Goal: Check status

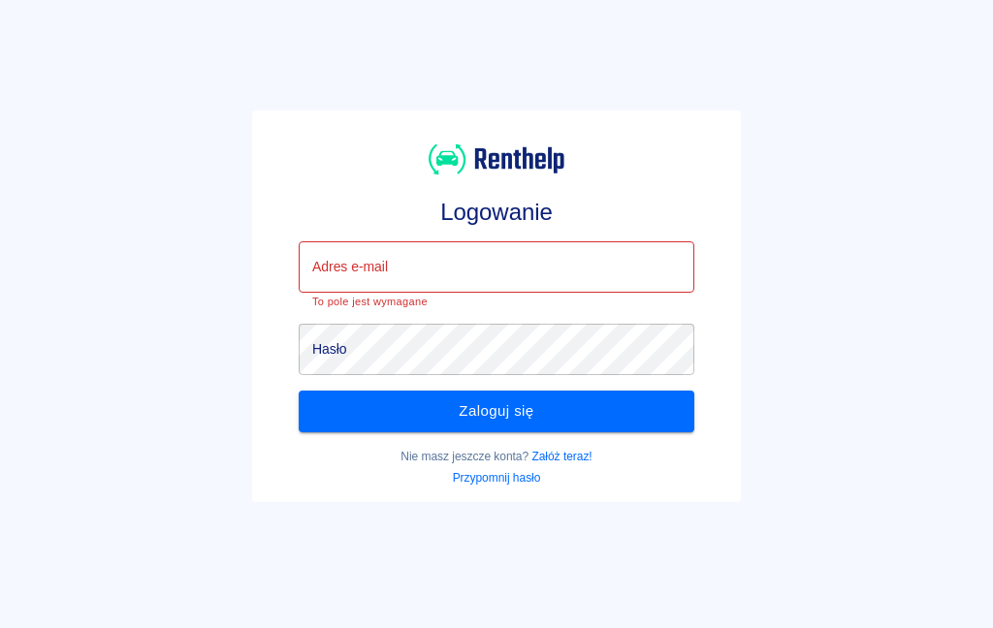
type input "[EMAIL_ADDRESS][DOMAIN_NAME]"
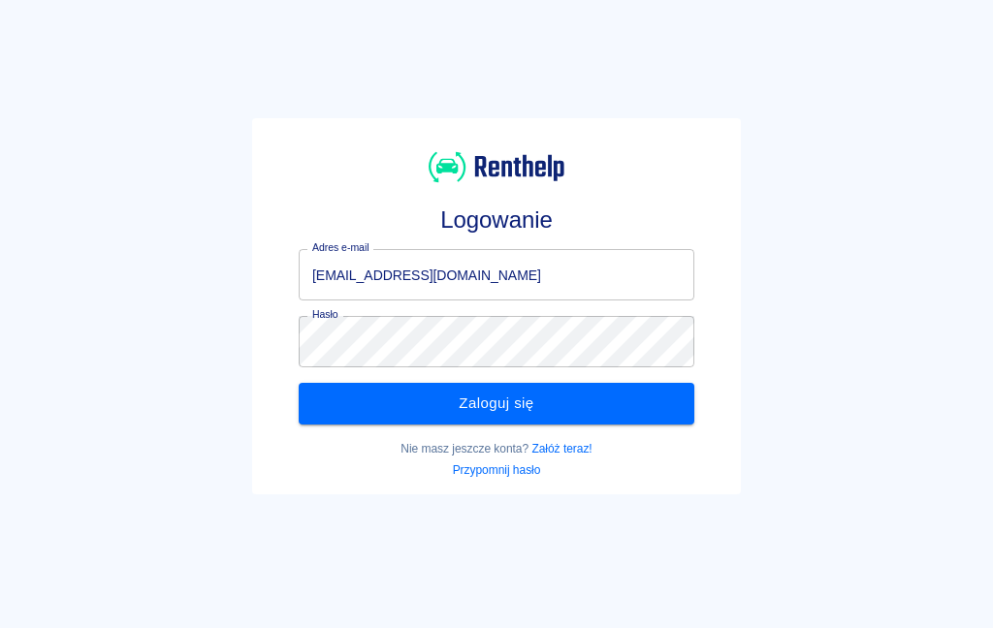
click at [572, 412] on button "Zaloguj się" at bounding box center [497, 403] width 396 height 41
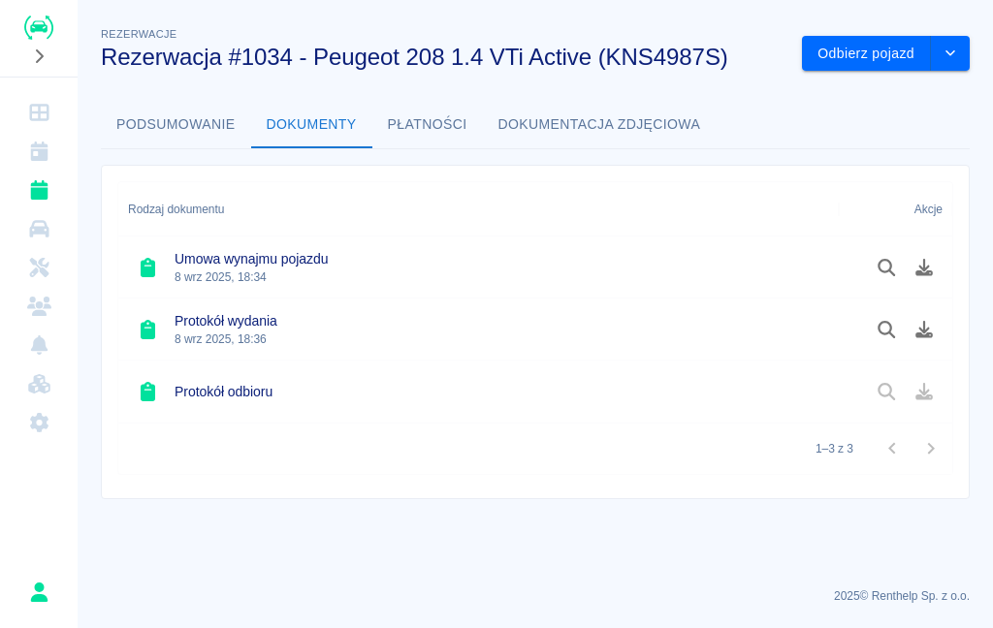
click at [42, 112] on icon "Dashboard" at bounding box center [38, 112] width 19 height 17
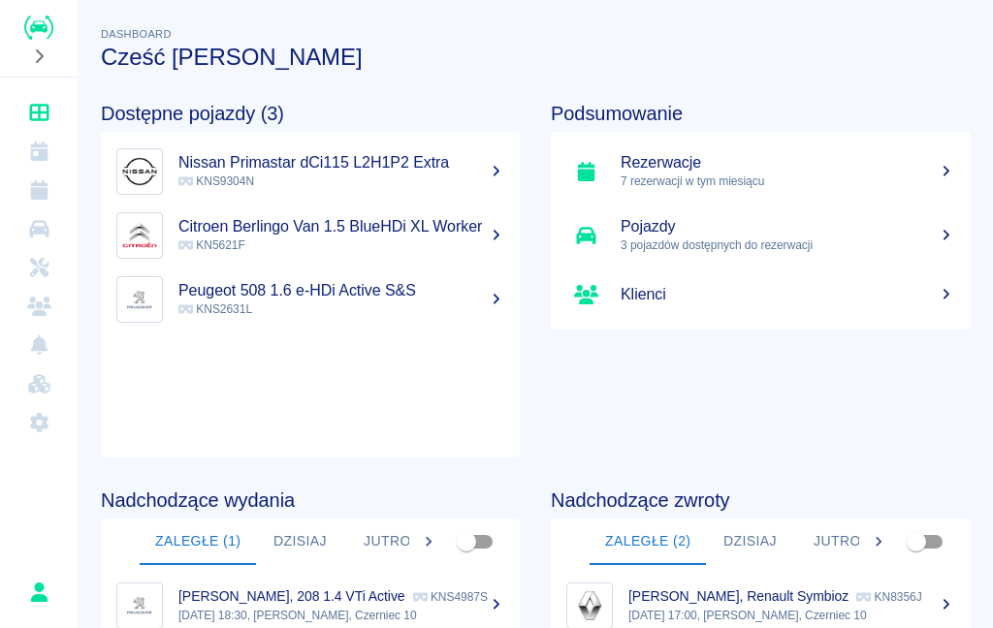
click at [791, 172] on h5 "Rezerwacje" at bounding box center [787, 162] width 334 height 19
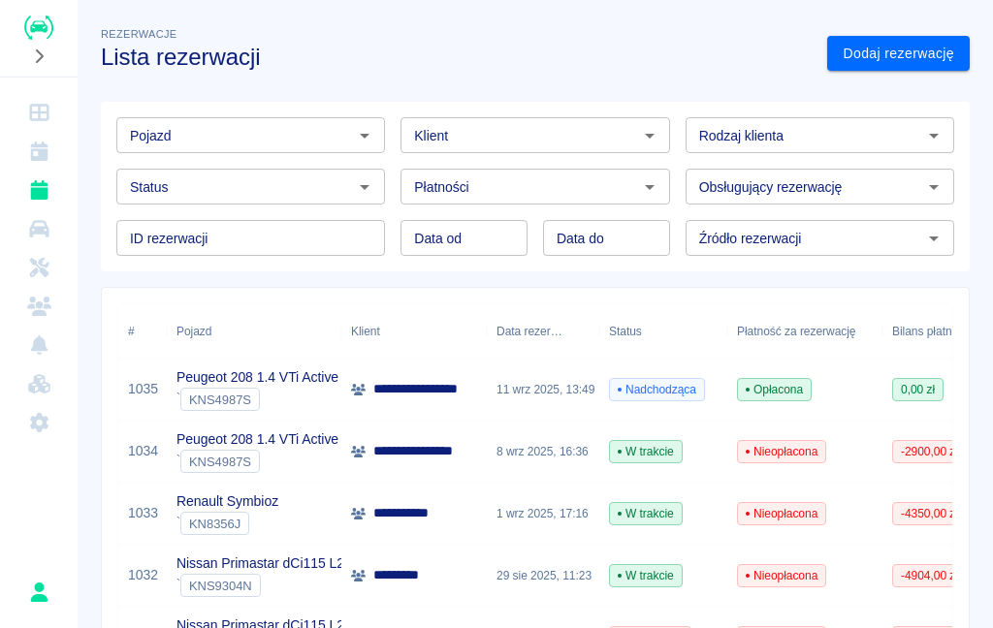
click at [268, 511] on p "Renault Symbioz" at bounding box center [227, 502] width 102 height 20
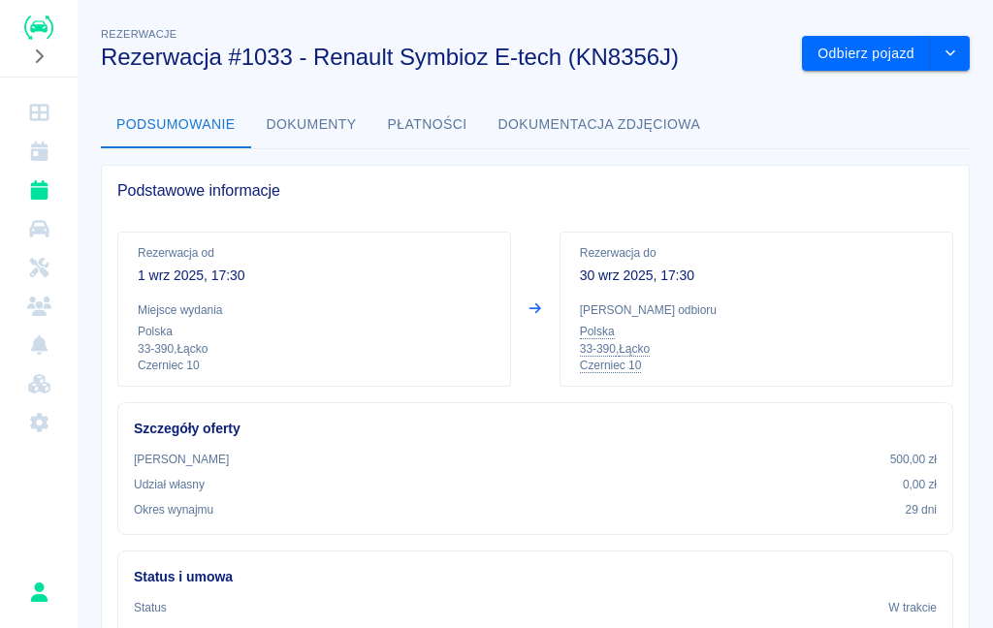
click at [350, 126] on button "Dokumenty" at bounding box center [311, 125] width 121 height 47
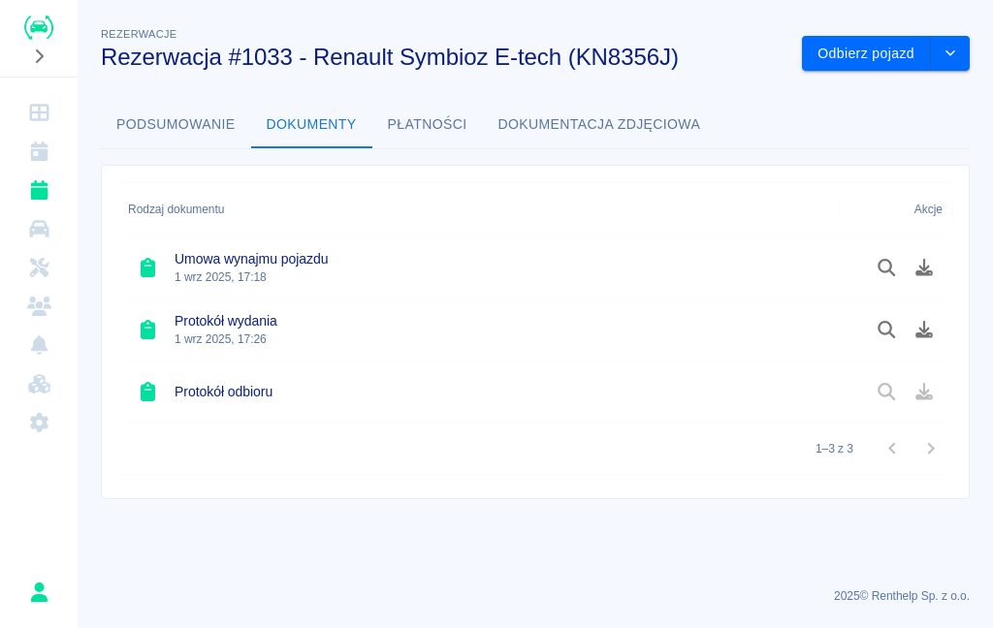
click at [435, 122] on button "Płatności" at bounding box center [427, 125] width 111 height 47
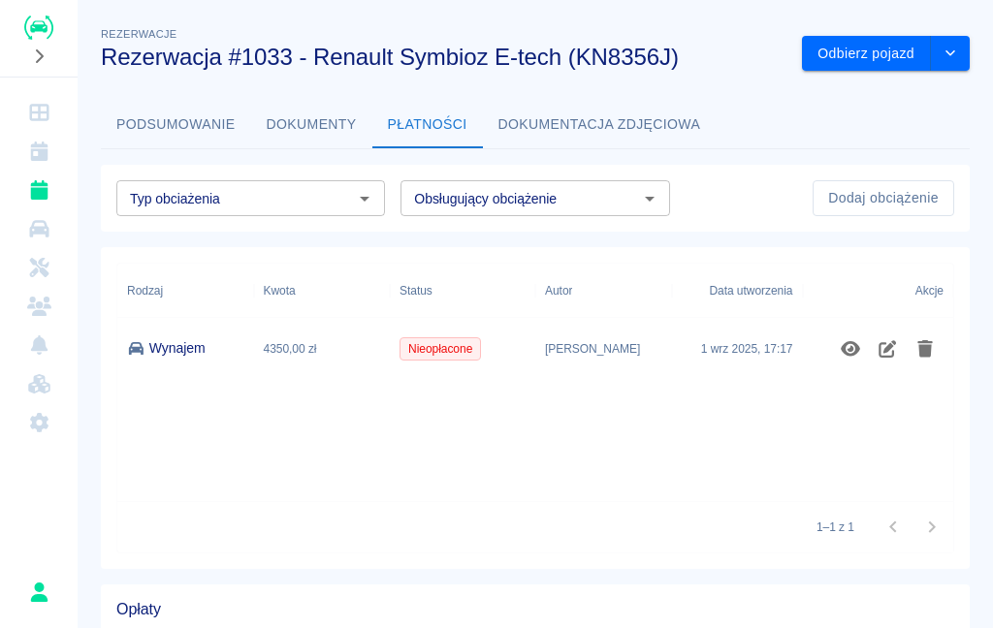
click at [192, 115] on button "Podsumowanie" at bounding box center [176, 125] width 150 height 47
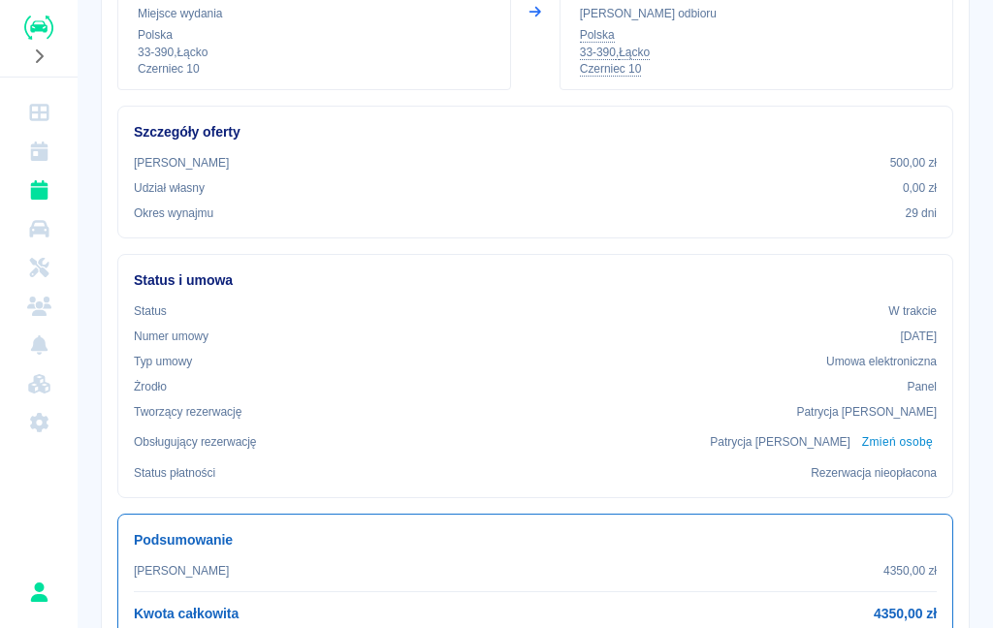
scroll to position [295, 0]
